Goal: Transaction & Acquisition: Purchase product/service

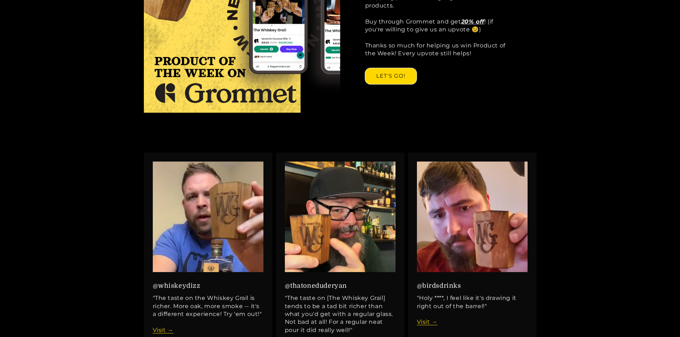
scroll to position [642, 0]
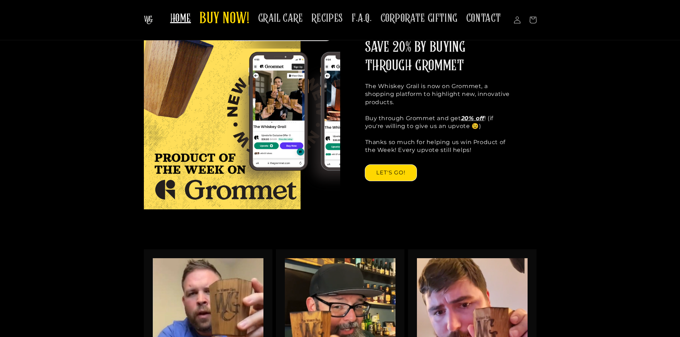
click at [629, 96] on div "SAVE 20% BY BUYING THROUGH GROMMET The Whiskey Grail is now on Grommet, a shopp…" at bounding box center [340, 111] width 680 height 196
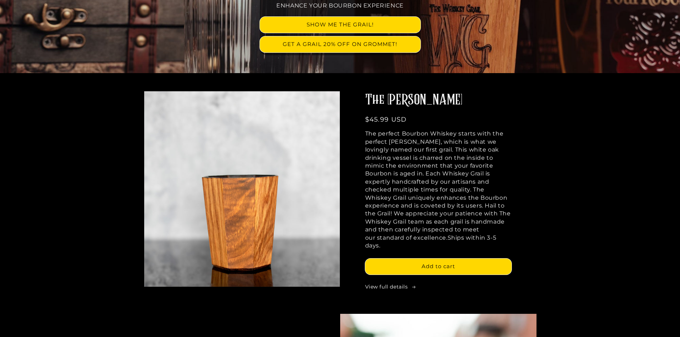
scroll to position [143, 0]
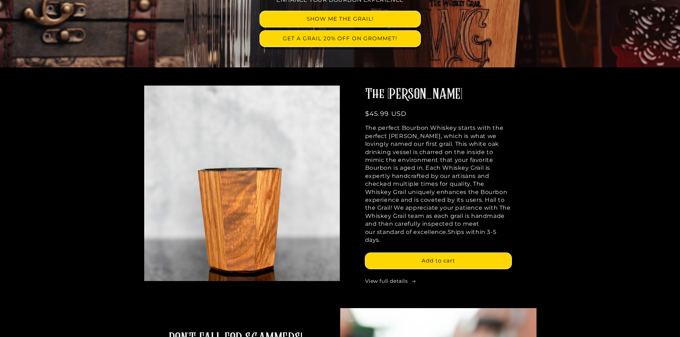
click at [284, 198] on img at bounding box center [241, 183] width 215 height 215
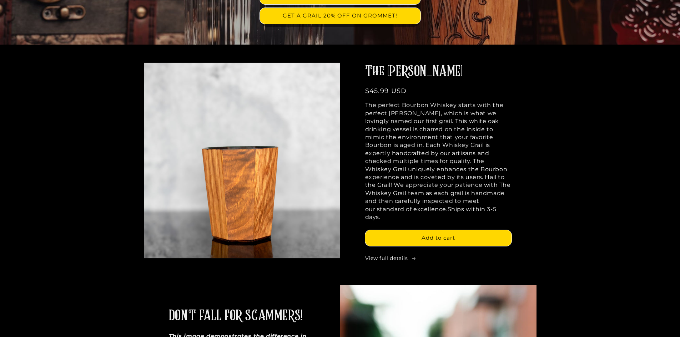
scroll to position [178, 0]
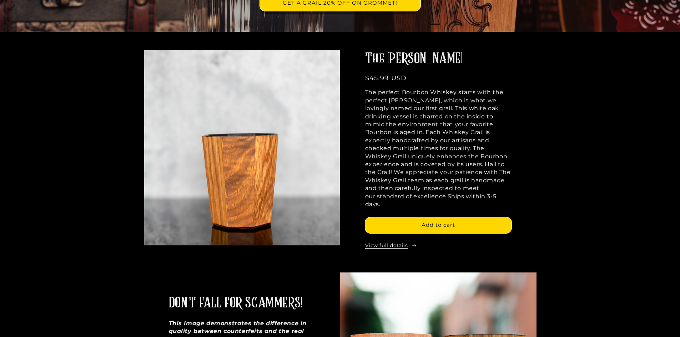
click at [392, 242] on link "View full details" at bounding box center [438, 245] width 146 height 7
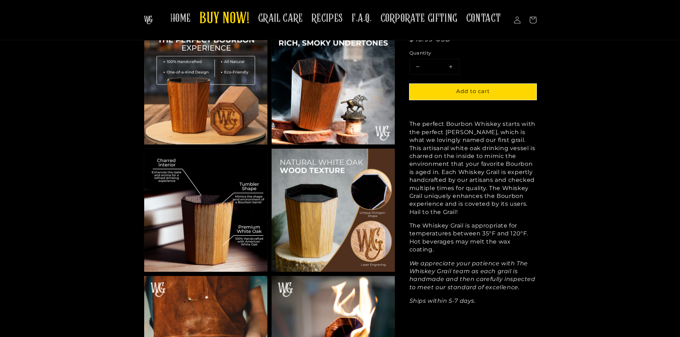
scroll to position [286, 0]
